Goal: Find specific page/section

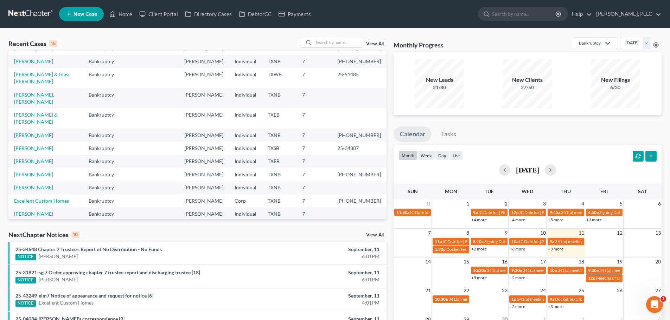
scroll to position [48, 0]
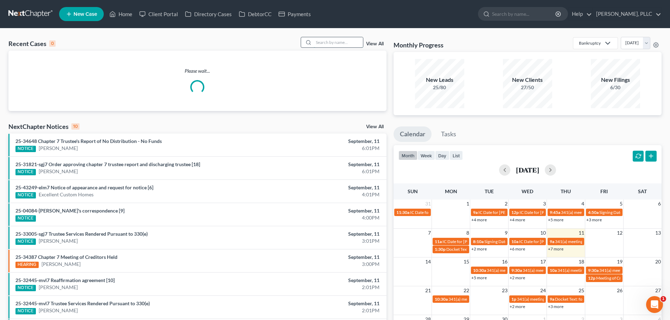
click at [333, 43] on input "search" at bounding box center [338, 42] width 49 height 10
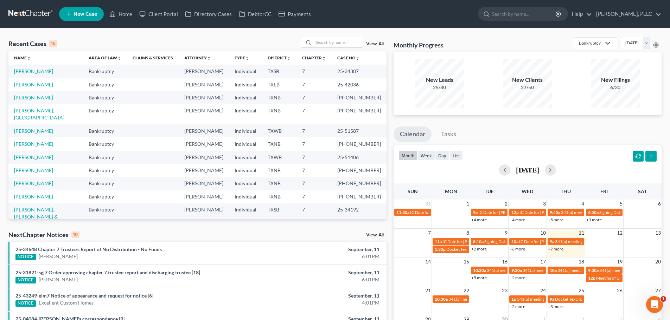
click at [33, 68] on td "White, Paula" at bounding box center [45, 71] width 75 height 13
click at [33, 70] on link "White, Paula" at bounding box center [33, 71] width 39 height 6
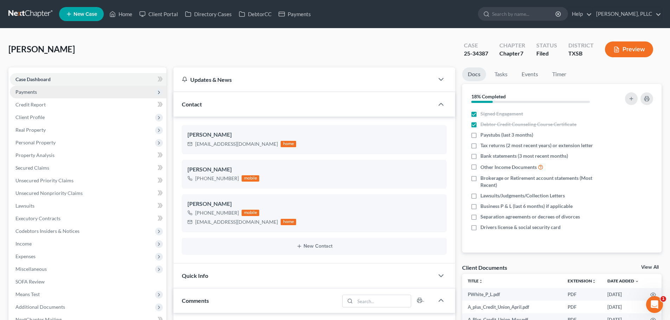
scroll to position [1260, 0]
click at [123, 15] on link "Home" at bounding box center [121, 14] width 30 height 13
